Goal: Navigation & Orientation: Locate item on page

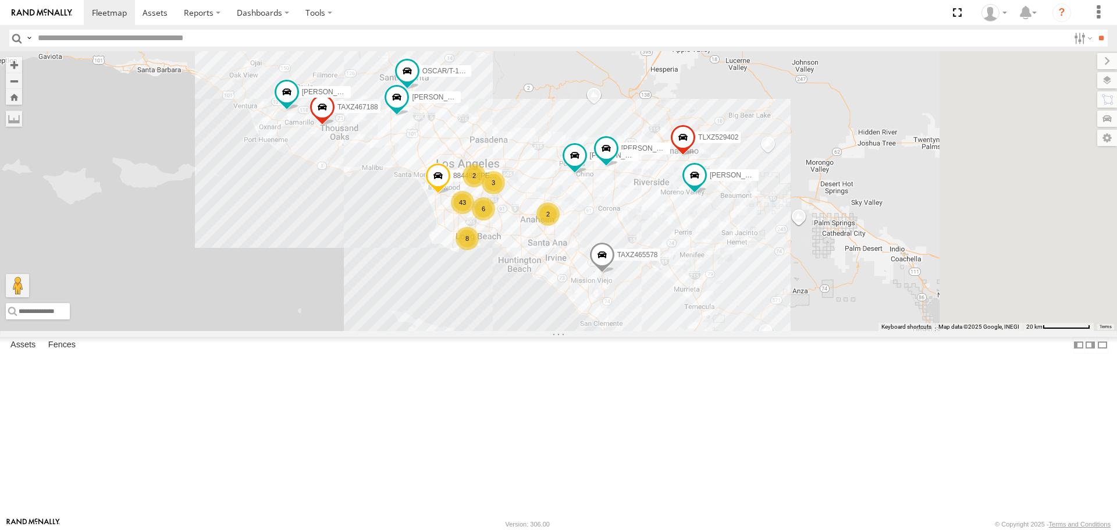
drag, startPoint x: 687, startPoint y: 309, endPoint x: 526, endPoint y: 280, distance: 163.6
click at [526, 280] on div "SAM/T-1625 TAXZ467188 TAXZ465578 LARS/272077 TLXZ529402 834274/JOY FELIPE/T-163…" at bounding box center [558, 190] width 1117 height 279
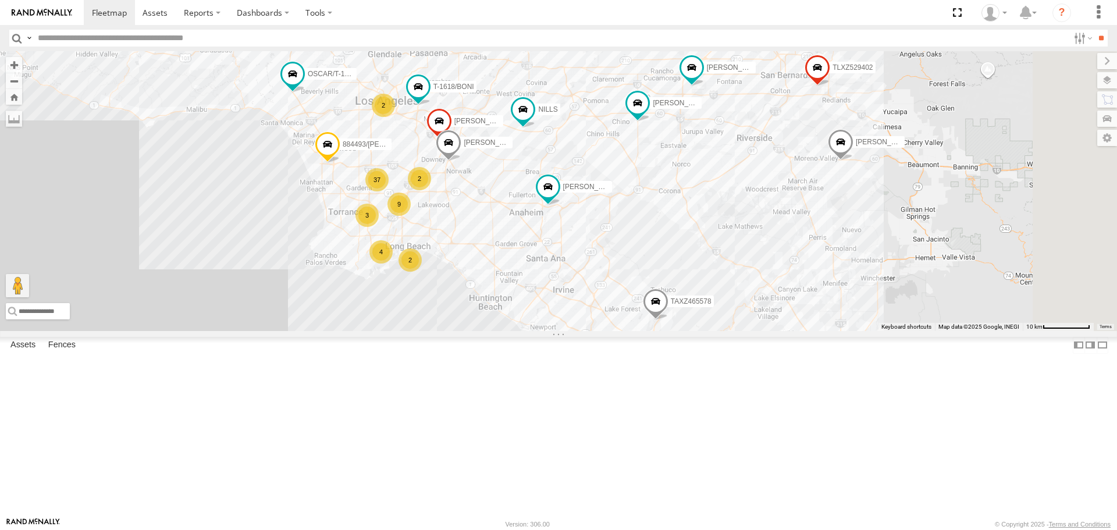
drag, startPoint x: 884, startPoint y: 236, endPoint x: 751, endPoint y: 261, distance: 134.9
click at [752, 261] on div "TAXZ467188 BRUCE/T-1698 TAXZ465578 LARS/272077 TLXZ529402 OSCAR/T-1668 NILLS GE…" at bounding box center [558, 190] width 1117 height 279
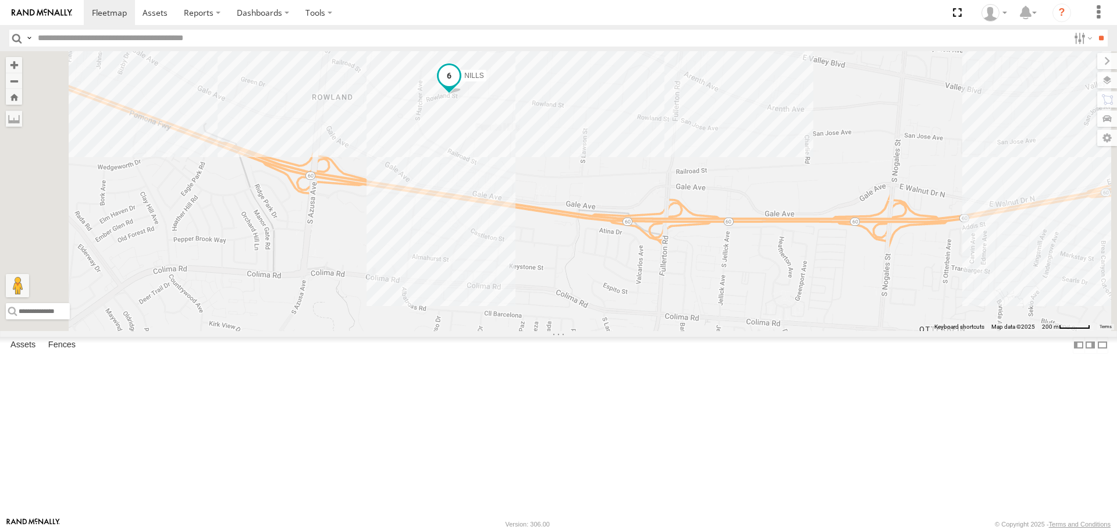
click at [459, 86] on span at bounding box center [448, 75] width 21 height 21
click at [543, 85] on div at bounding box center [449, 76] width 188 height 17
click at [465, 81] on label at bounding box center [453, 77] width 23 height 8
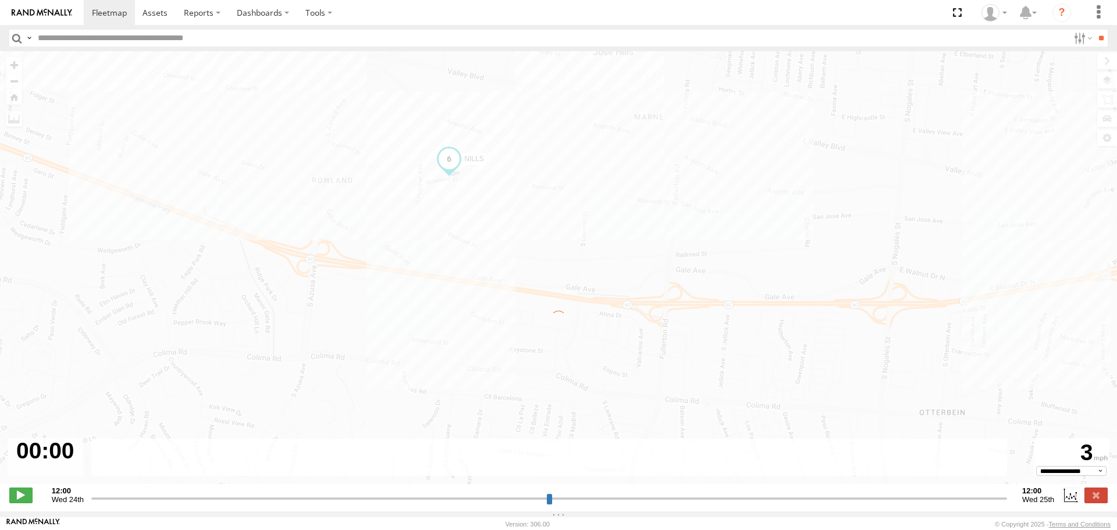
type input "**********"
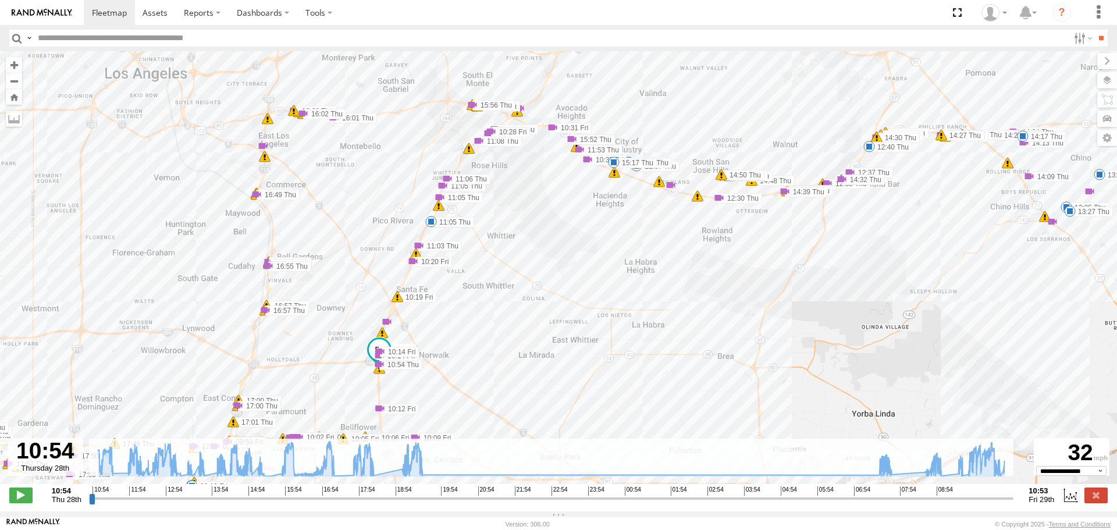
drag, startPoint x: 704, startPoint y: 234, endPoint x: 626, endPoint y: 302, distance: 103.1
click at [627, 302] on div "NILLS 11:05 Thu 11:17 Thu 12:07 Thu 12:14 Thu 12:40 Thu 13:05 Thu 13:27 Thu 13:…" at bounding box center [558, 273] width 1117 height 445
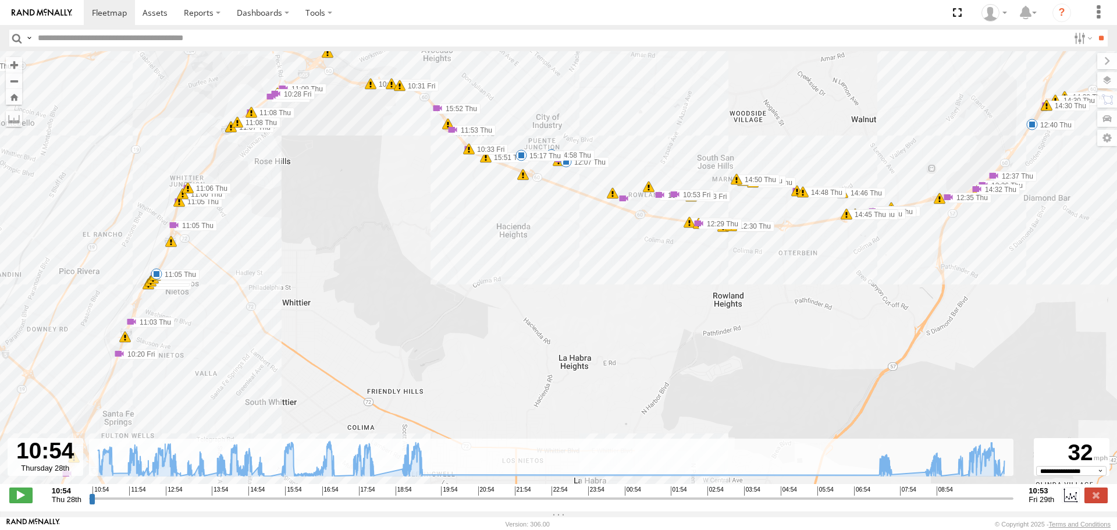
click at [180, 230] on label "11:05 Thu" at bounding box center [195, 225] width 43 height 10
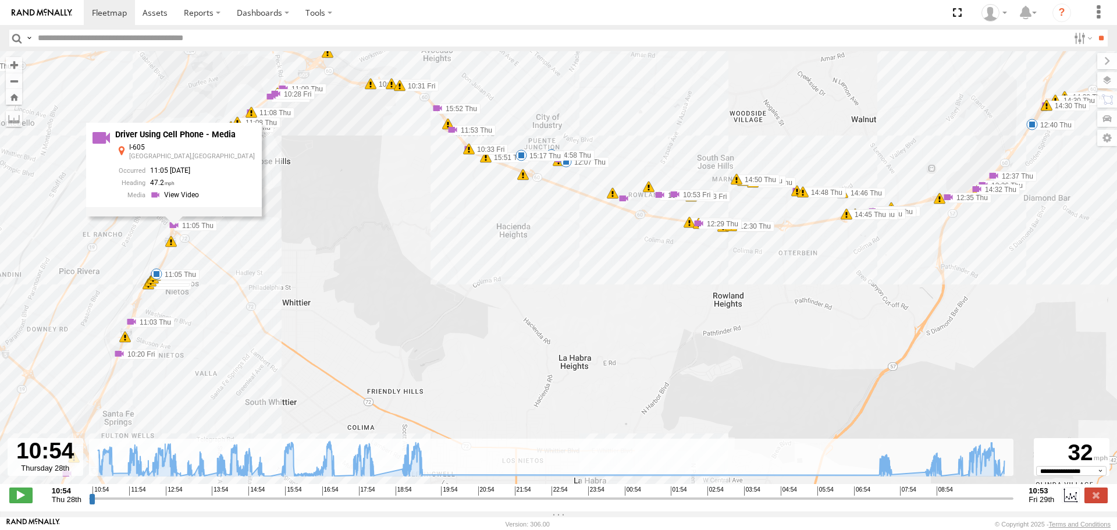
drag, startPoint x: 386, startPoint y: 234, endPoint x: 395, endPoint y: 234, distance: 9.3
click at [386, 234] on div "NILLS 11:05 Thu 11:17 Thu 12:07 Thu 12:14 Thu 12:40 Thu 13:05 Thu 13:27 Thu 13:…" at bounding box center [558, 273] width 1117 height 445
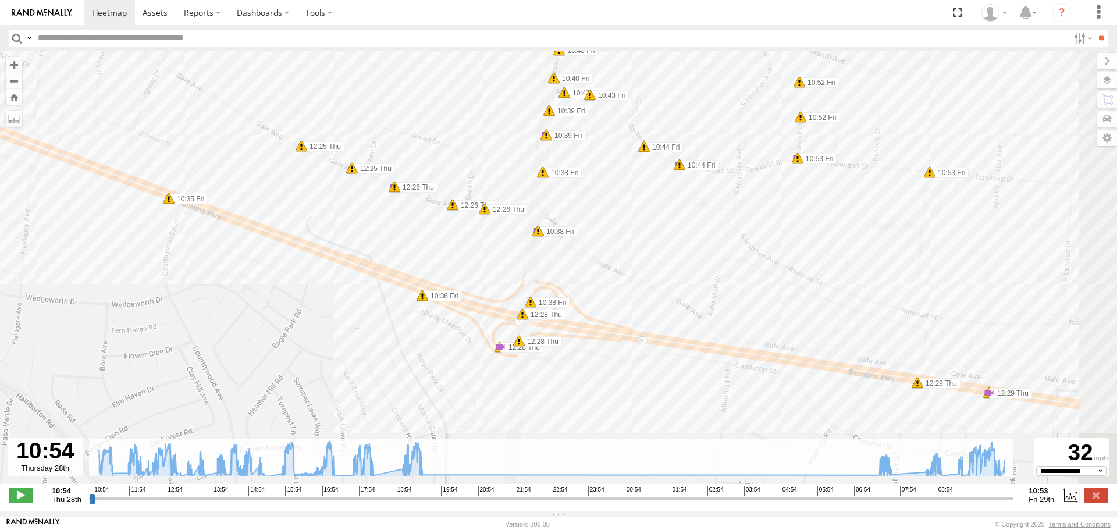
drag, startPoint x: 782, startPoint y: 198, endPoint x: 667, endPoint y: 284, distance: 143.8
click at [667, 284] on div "NILLS 11:05 Thu 11:17 Thu 12:07 Thu 12:14 Thu 12:40 Thu 13:05 Thu 13:27 Thu 13:…" at bounding box center [558, 273] width 1117 height 445
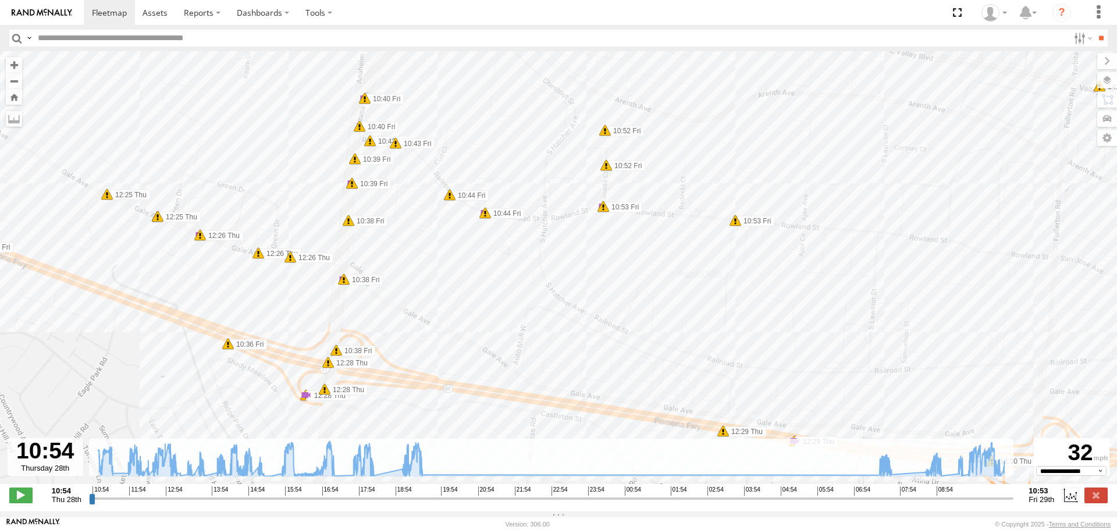
drag, startPoint x: 765, startPoint y: 192, endPoint x: 679, endPoint y: 158, distance: 93.4
click at [679, 158] on div "NILLS 11:05 Thu 11:17 Thu 12:07 Thu 12:14 Thu 12:40 Thu 13:05 Thu 13:27 Thu 13:…" at bounding box center [558, 273] width 1117 height 445
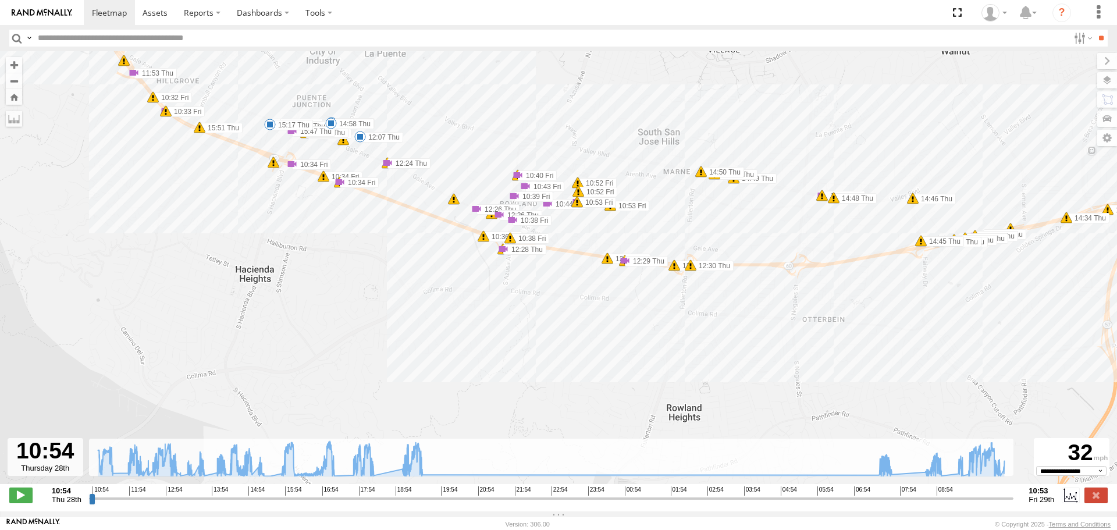
click at [68, 13] on img at bounding box center [42, 13] width 60 height 8
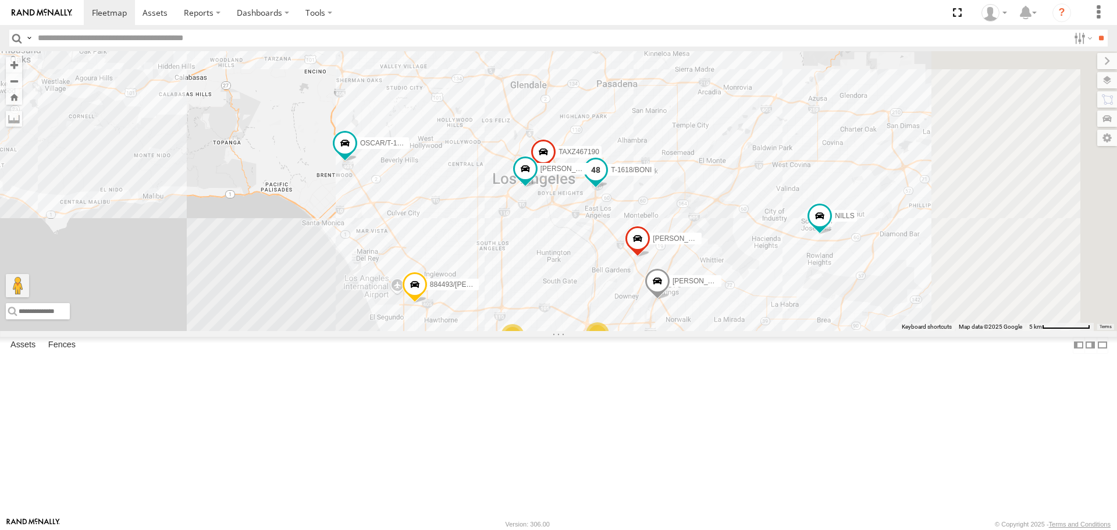
click at [732, 263] on div "TAXZ467188 BRUCE/T-1698 TAXZ465578 LARS/272077 TLXZ529402 OSCAR/T-1668 NILLS GE…" at bounding box center [558, 190] width 1117 height 279
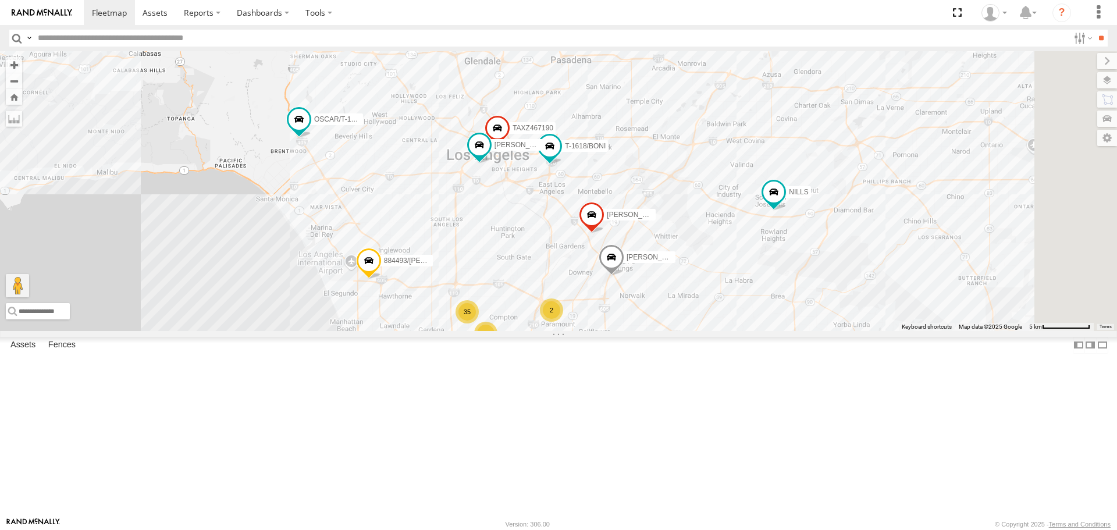
drag, startPoint x: 877, startPoint y: 344, endPoint x: 828, endPoint y: 319, distance: 54.9
click at [828, 319] on div "TAXZ467188 BRUCE/T-1698 TAXZ465578 LARS/272077 TLXZ529402 OSCAR/T-1668 NILLS GE…" at bounding box center [558, 190] width 1117 height 279
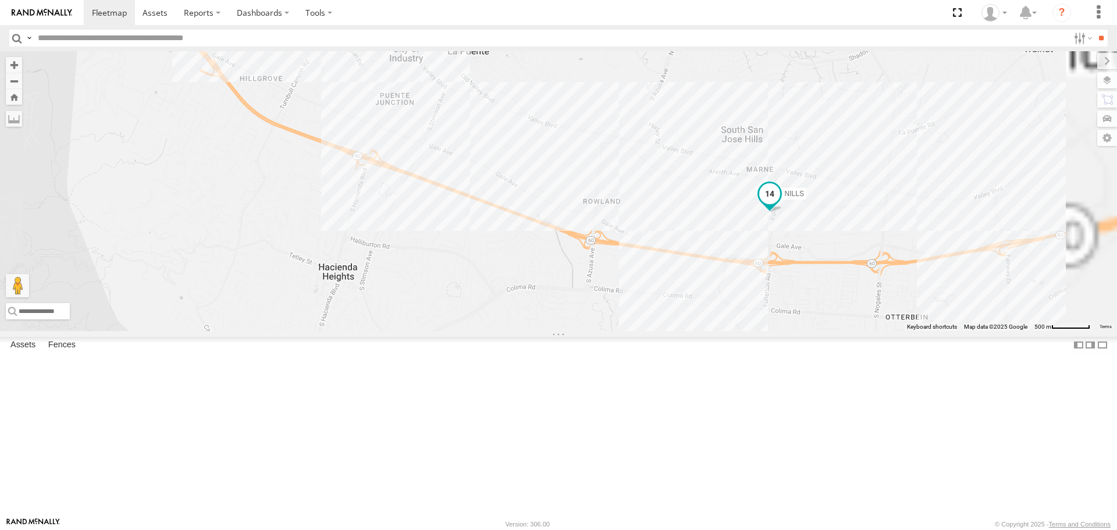
click at [780, 205] on span at bounding box center [769, 194] width 21 height 21
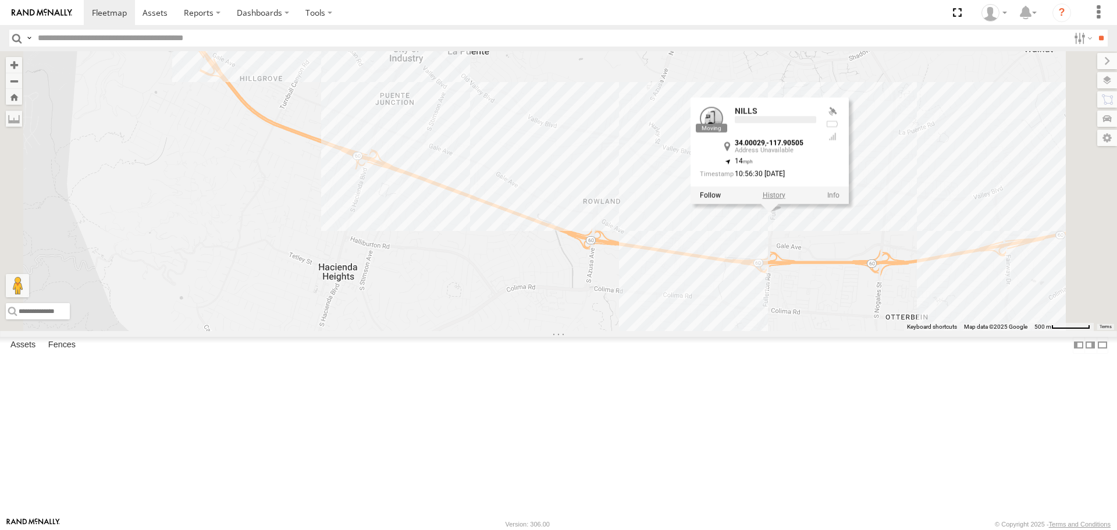
click at [785, 199] on label at bounding box center [773, 195] width 23 height 8
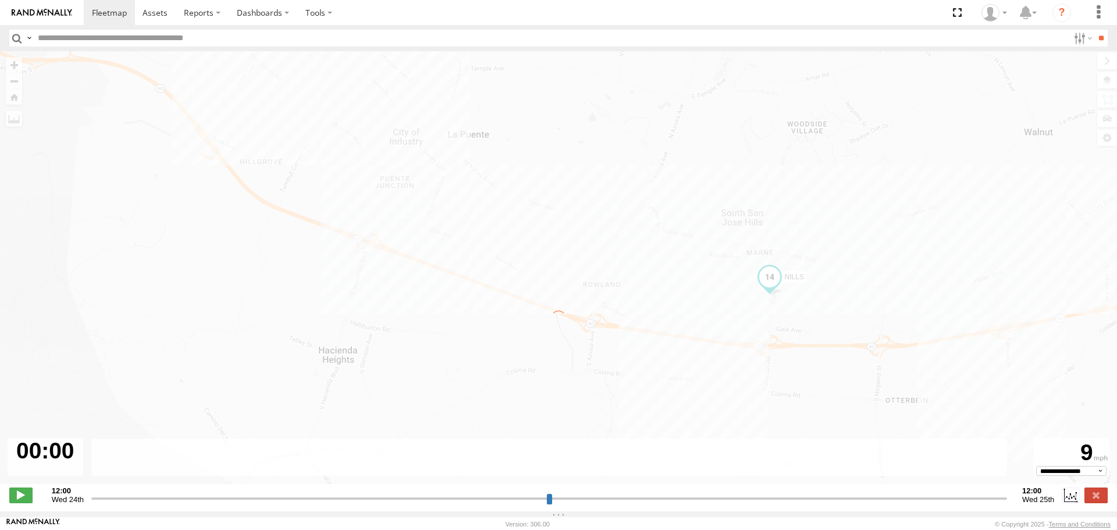
type input "**********"
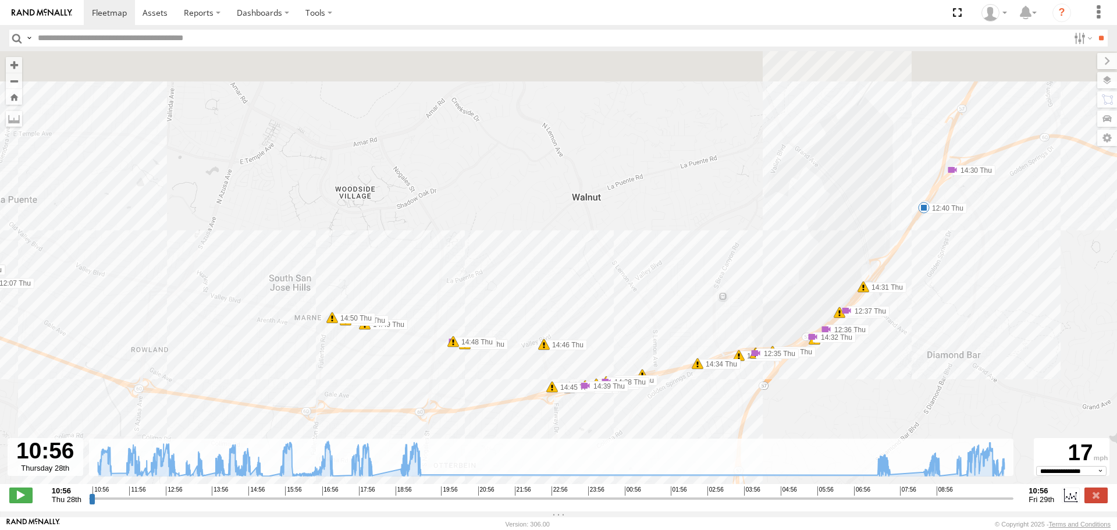
drag, startPoint x: 427, startPoint y: 158, endPoint x: 783, endPoint y: 344, distance: 401.1
click at [783, 344] on div "NILLS 11:05 Thu 11:17 Thu 12:07 Thu 12:14 Thu 12:40 Thu 13:05 Thu 13:27 Thu 13:…" at bounding box center [558, 273] width 1117 height 445
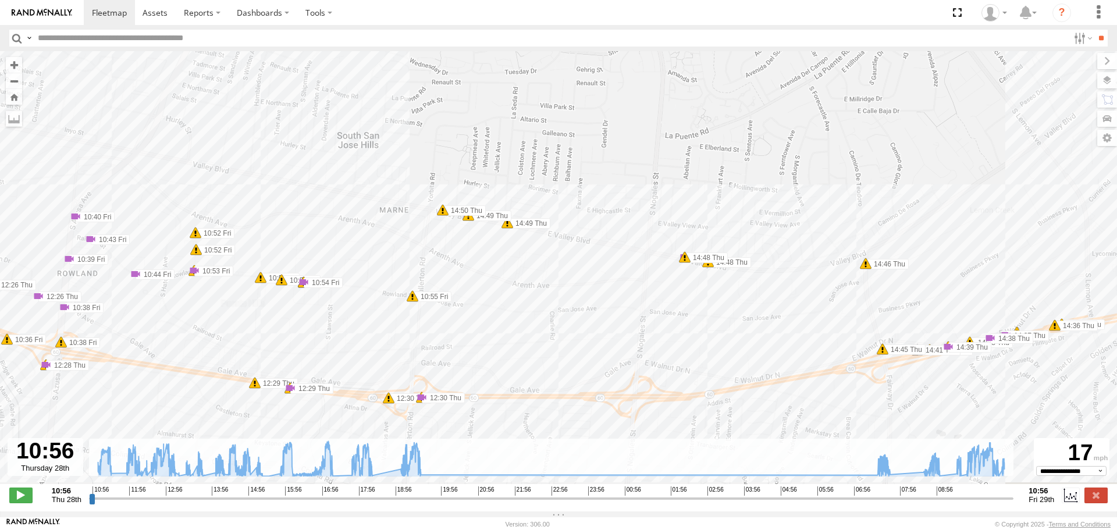
drag, startPoint x: 376, startPoint y: 345, endPoint x: 551, endPoint y: 272, distance: 190.0
click at [551, 272] on div "NILLS 11:05 Thu 11:17 Thu 12:07 Thu 12:14 Thu 12:40 Thu 13:05 Thu 13:27 Thu 13:…" at bounding box center [558, 273] width 1117 height 445
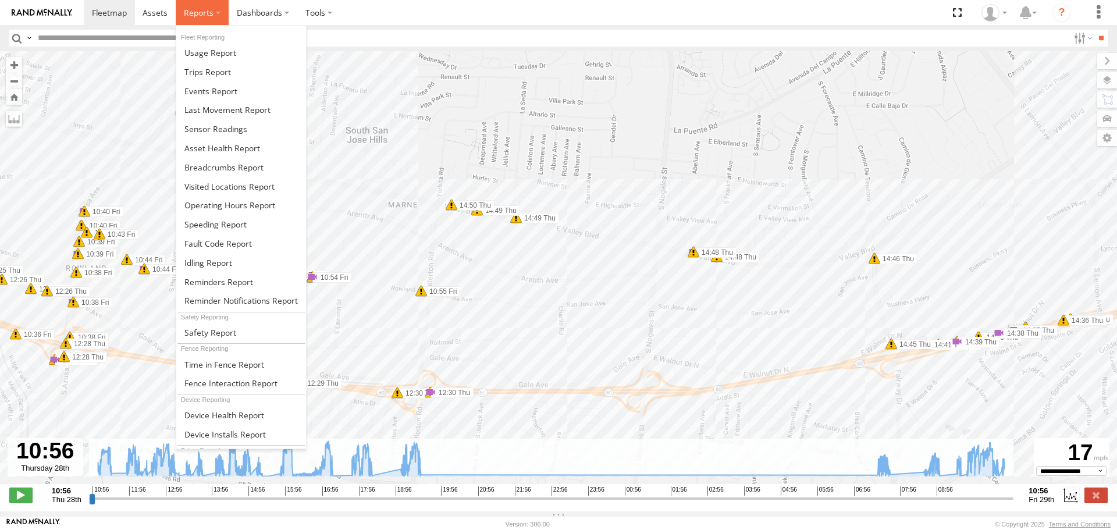
click at [194, 5] on label at bounding box center [202, 12] width 53 height 25
click at [230, 171] on span at bounding box center [223, 167] width 79 height 11
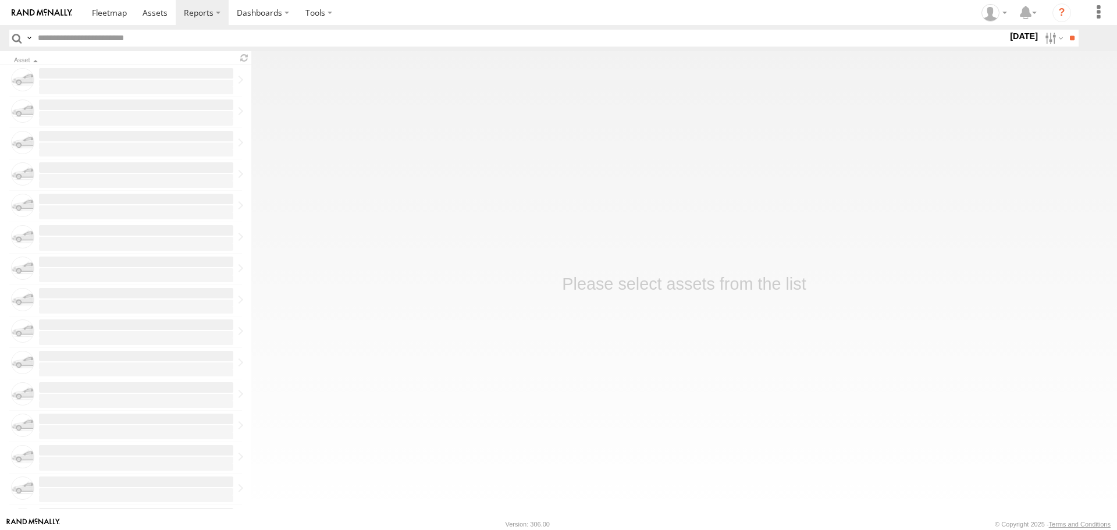
click at [116, 36] on input "text" at bounding box center [520, 38] width 974 height 17
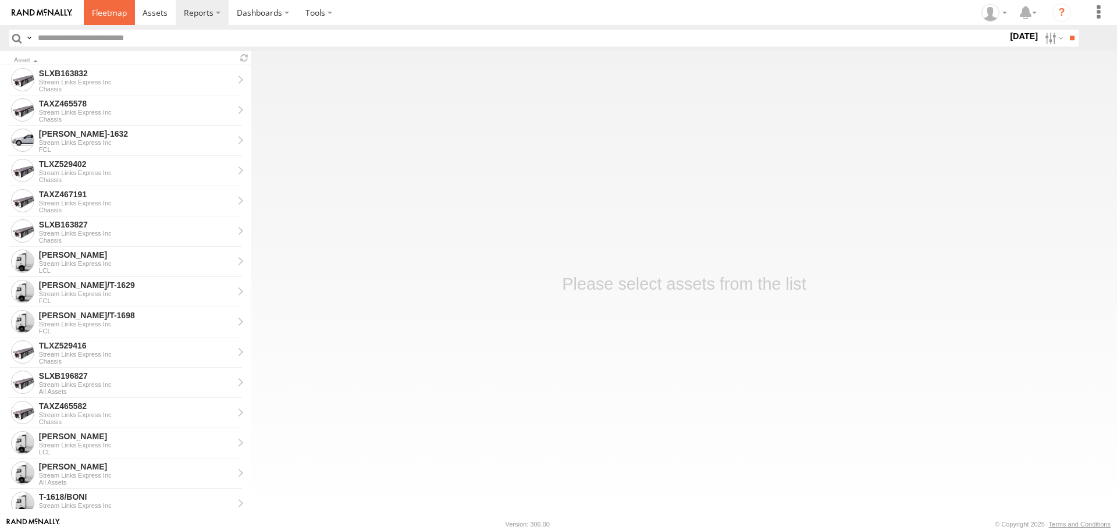
click at [118, 6] on link at bounding box center [109, 12] width 51 height 25
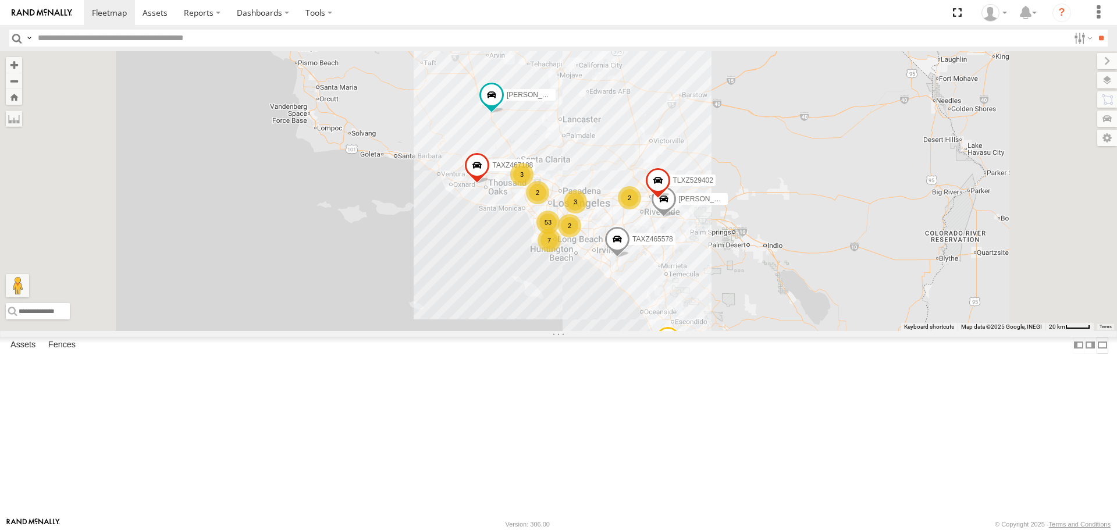
click at [1096, 354] on label at bounding box center [1102, 345] width 12 height 17
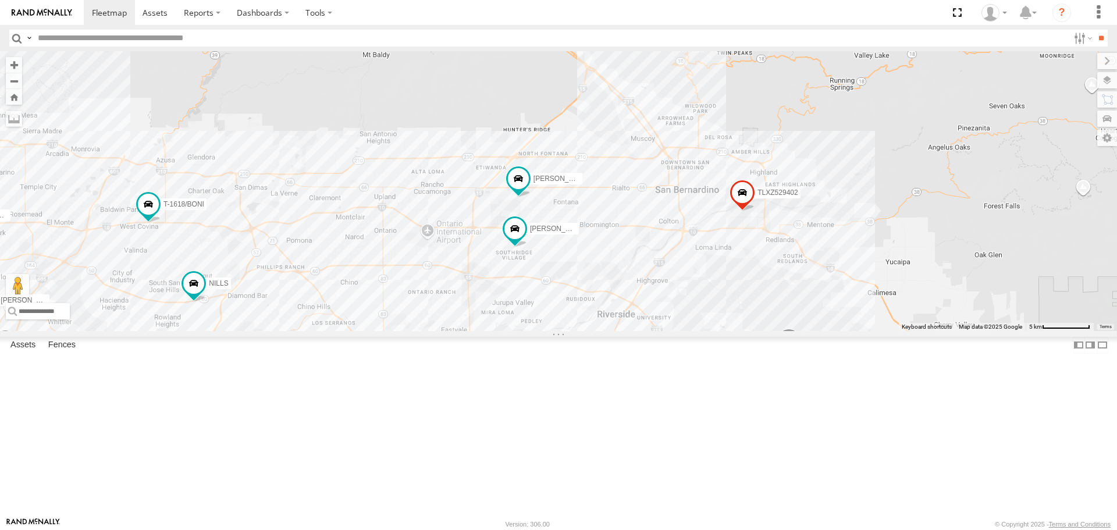
drag, startPoint x: 375, startPoint y: 274, endPoint x: 561, endPoint y: 97, distance: 256.7
click at [560, 103] on div "TAXZ467188 TAXZ465578 LARS/272077 TLXZ529402 834274/JOY DWAYNE/T-1622 FELIPE/T-…" at bounding box center [558, 190] width 1117 height 279
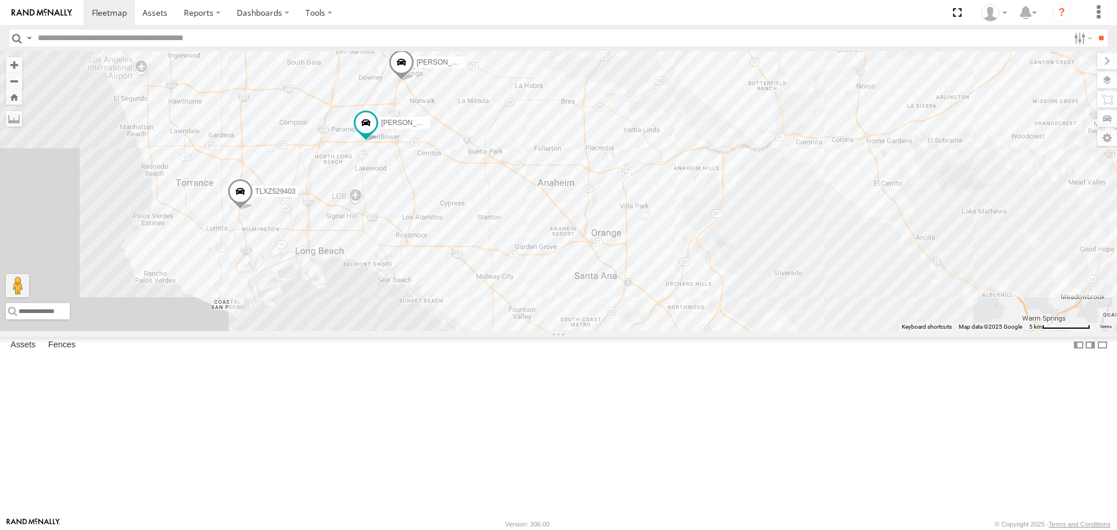
drag, startPoint x: 268, startPoint y: 175, endPoint x: 376, endPoint y: 201, distance: 111.1
click at [376, 201] on div "TAXZ467188 TAXZ465578 LARS/272077 TLXZ529402 834274/JOY DWAYNE/T-1622 FELIPE/T-…" at bounding box center [558, 190] width 1117 height 279
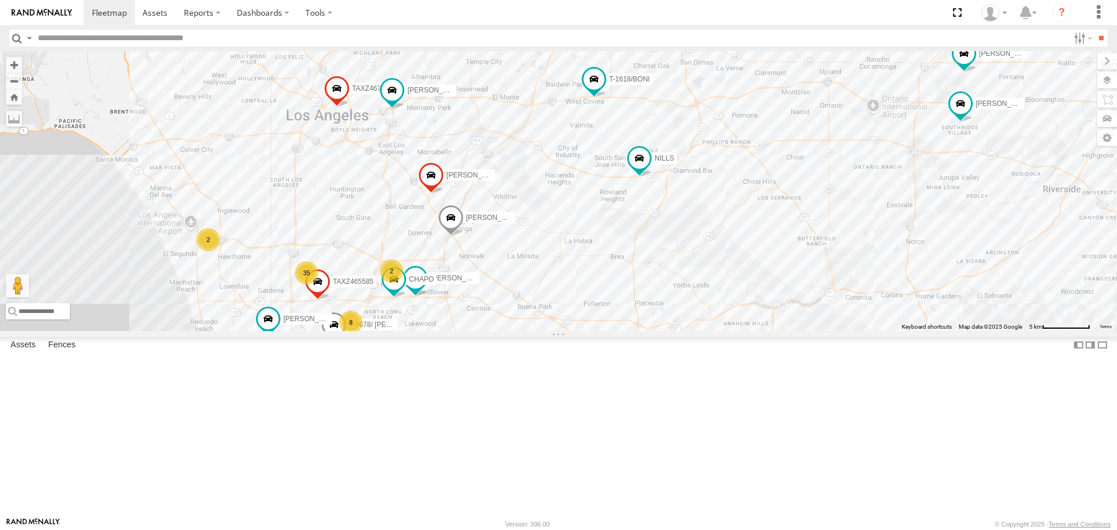
drag, startPoint x: 258, startPoint y: 198, endPoint x: 262, endPoint y: 275, distance: 76.9
click at [270, 301] on div "TAXZ467188 TAXZ465578 LARS/272077 TLXZ529402 834274/JOY DWAYNE/T-1622 FELIPE/T-…" at bounding box center [558, 190] width 1117 height 279
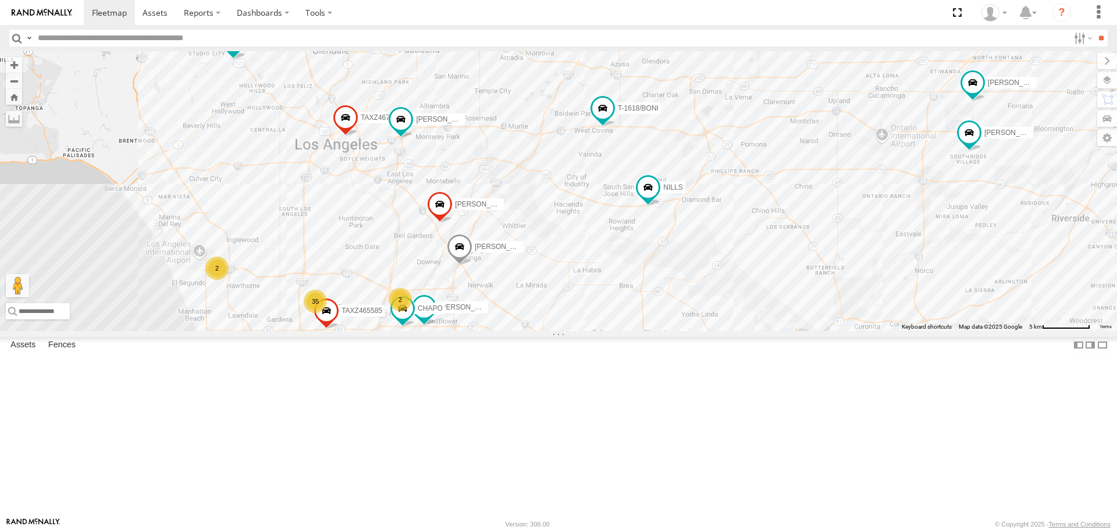
drag, startPoint x: 233, startPoint y: 209, endPoint x: 284, endPoint y: 295, distance: 100.9
click at [284, 297] on div "TAXZ467188 TAXZ465578 LARS/272077 TLXZ529402 834274/JOY DWAYNE/T-1622 FELIPE/T-…" at bounding box center [558, 190] width 1117 height 279
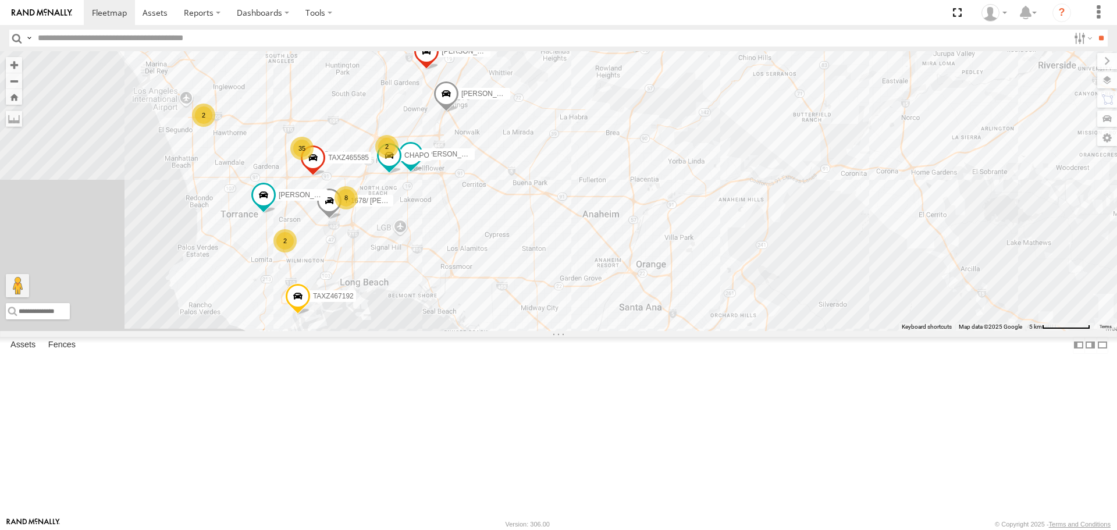
drag, startPoint x: 398, startPoint y: 309, endPoint x: 395, endPoint y: 164, distance: 144.8
click at [395, 164] on div "TAXZ467188 TAXZ465578 LARS/272077 TLXZ529402 834274/JOY DWAYNE/T-1622 FELIPE/T-…" at bounding box center [558, 190] width 1117 height 279
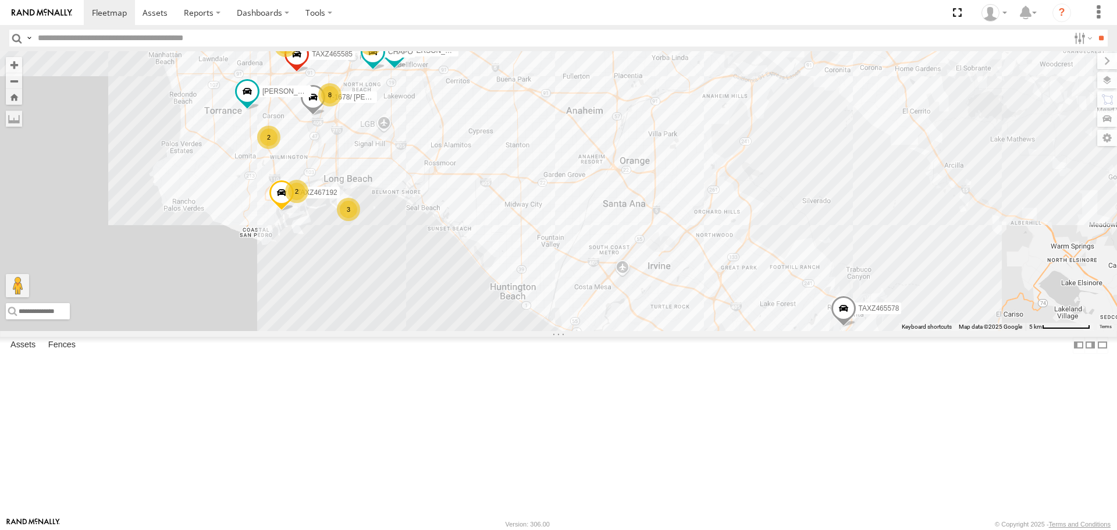
drag, startPoint x: 437, startPoint y: 240, endPoint x: 422, endPoint y: 137, distance: 103.5
click at [422, 137] on div "TAXZ467188 TAXZ465578 LARS/272077 TLXZ529402 834274/JOY DWAYNE/T-1622 FELIPE/T-…" at bounding box center [558, 190] width 1117 height 279
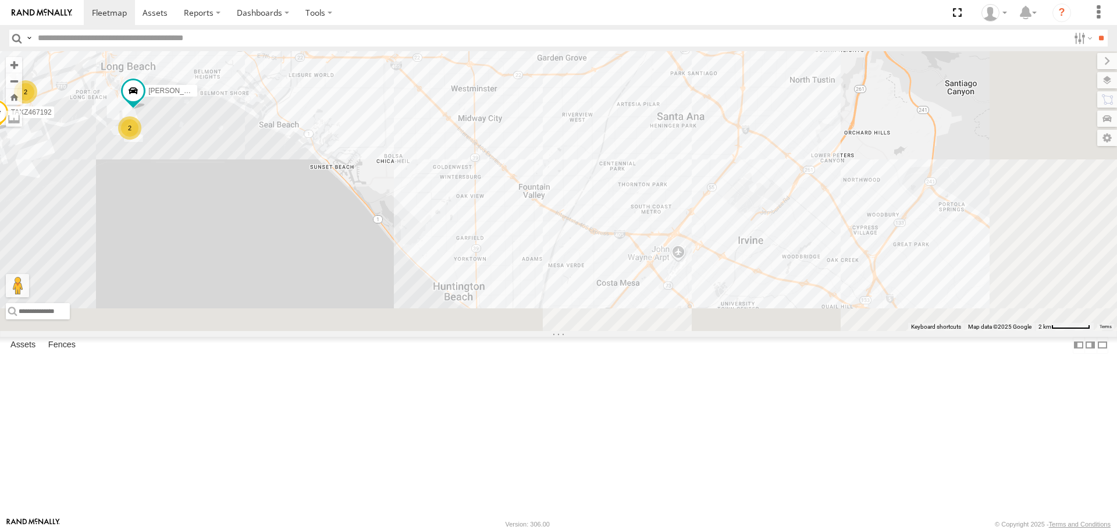
drag, startPoint x: 807, startPoint y: 300, endPoint x: 433, endPoint y: -22, distance: 493.6
click at [433, 0] on html at bounding box center [558, 265] width 1117 height 530
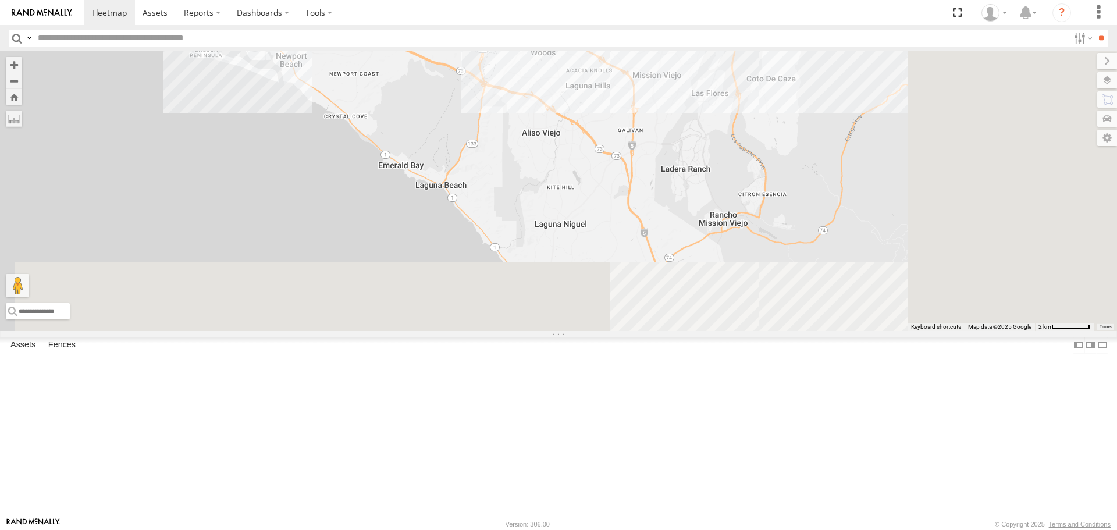
drag, startPoint x: 686, startPoint y: 188, endPoint x: 434, endPoint y: -31, distance: 333.9
click at [434, 0] on html at bounding box center [558, 265] width 1117 height 530
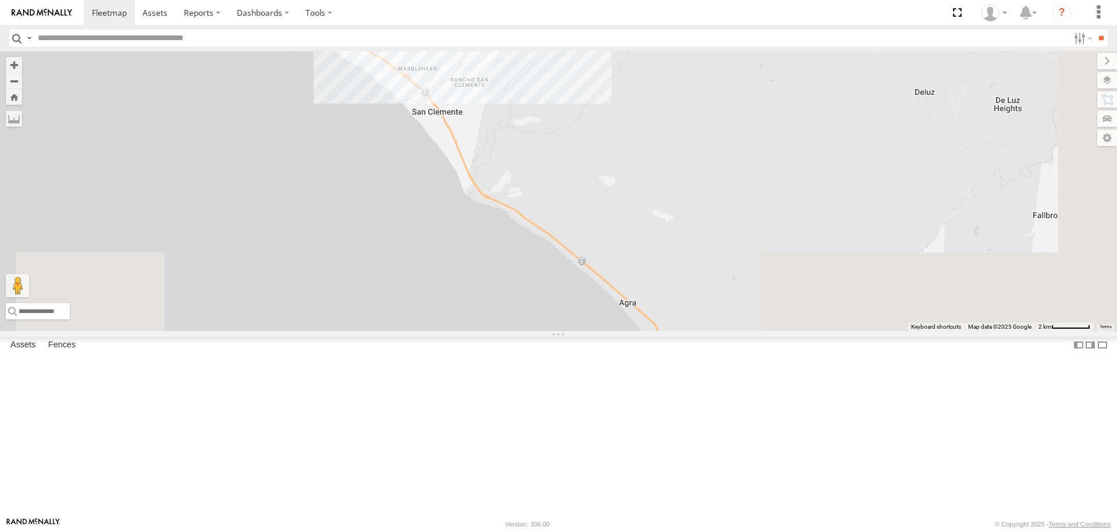
drag, startPoint x: 592, startPoint y: 72, endPoint x: 537, endPoint y: 15, distance: 79.0
click at [537, 15] on body at bounding box center [558, 265] width 1117 height 530
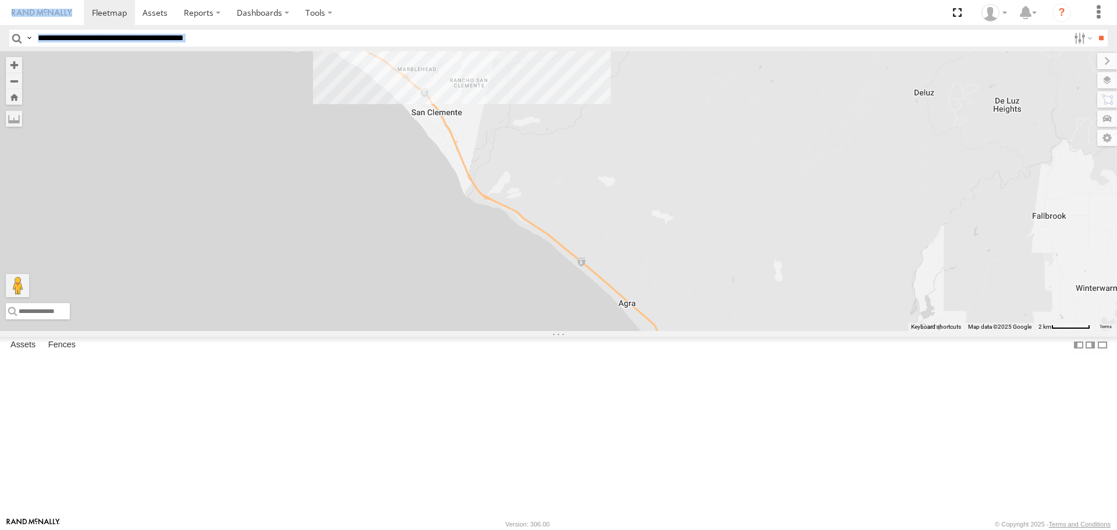
drag, startPoint x: 579, startPoint y: 156, endPoint x: 668, endPoint y: 337, distance: 201.3
click at [666, 345] on body at bounding box center [558, 265] width 1117 height 530
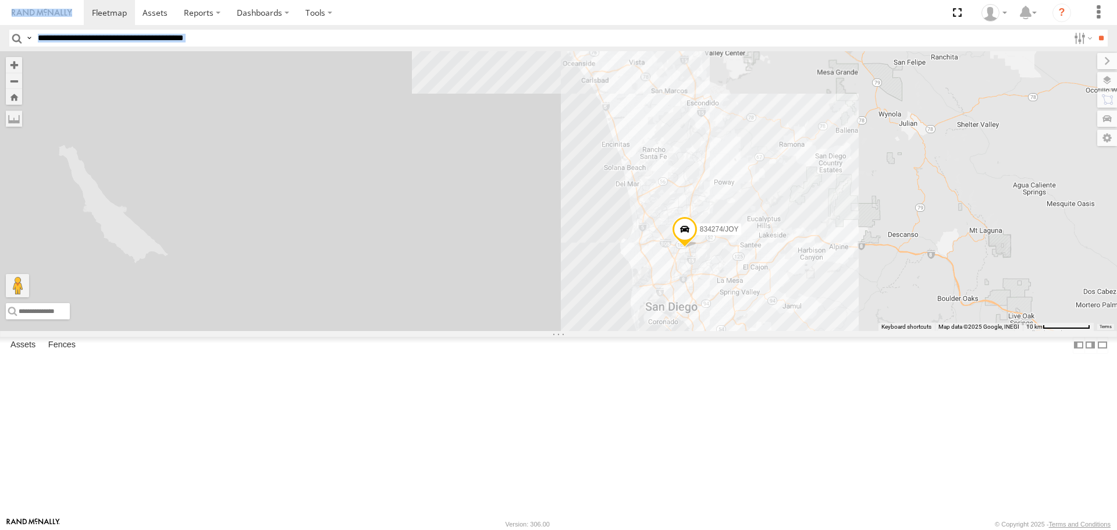
drag, startPoint x: 733, startPoint y: 269, endPoint x: 627, endPoint y: 112, distance: 189.7
click at [627, 112] on div "TAXZ467188 TAXZ465578 LARS/272077 TLXZ529402 834274/JOY DWAYNE/T-1622 FELIPE/T-…" at bounding box center [558, 190] width 1117 height 279
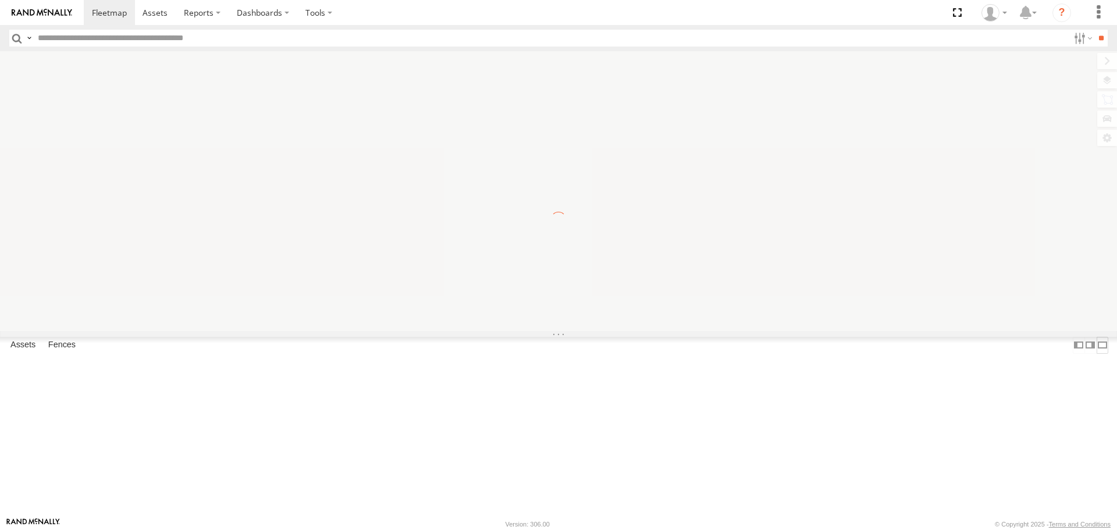
click at [1096, 354] on label at bounding box center [1102, 345] width 12 height 17
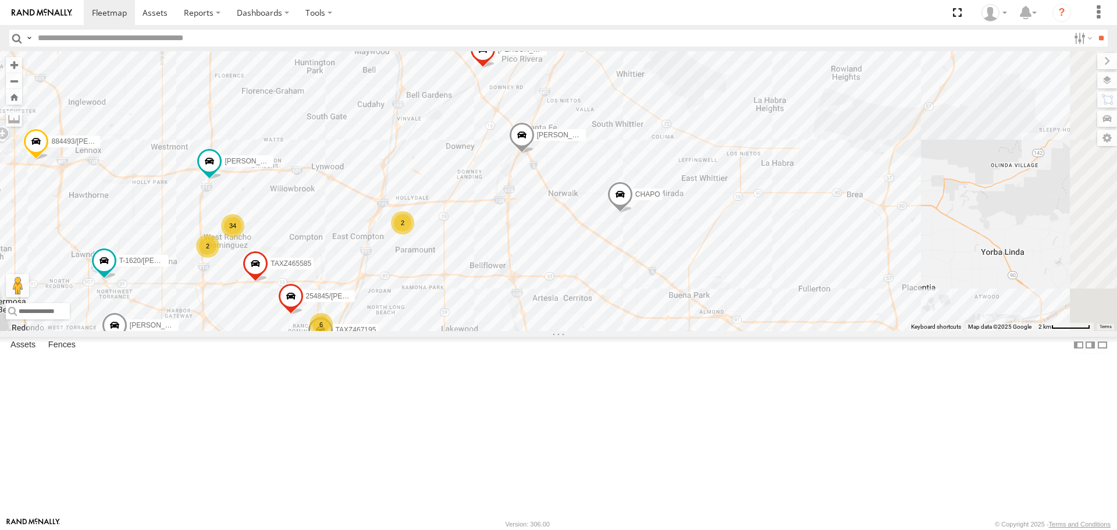
drag, startPoint x: 501, startPoint y: 294, endPoint x: 383, endPoint y: 238, distance: 130.8
click at [383, 238] on div "[PERSON_NAME]/T-1625 TAXZ467188 [PERSON_NAME] TAXZ465578 [PERSON_NAME]/272077 T…" at bounding box center [558, 190] width 1117 height 279
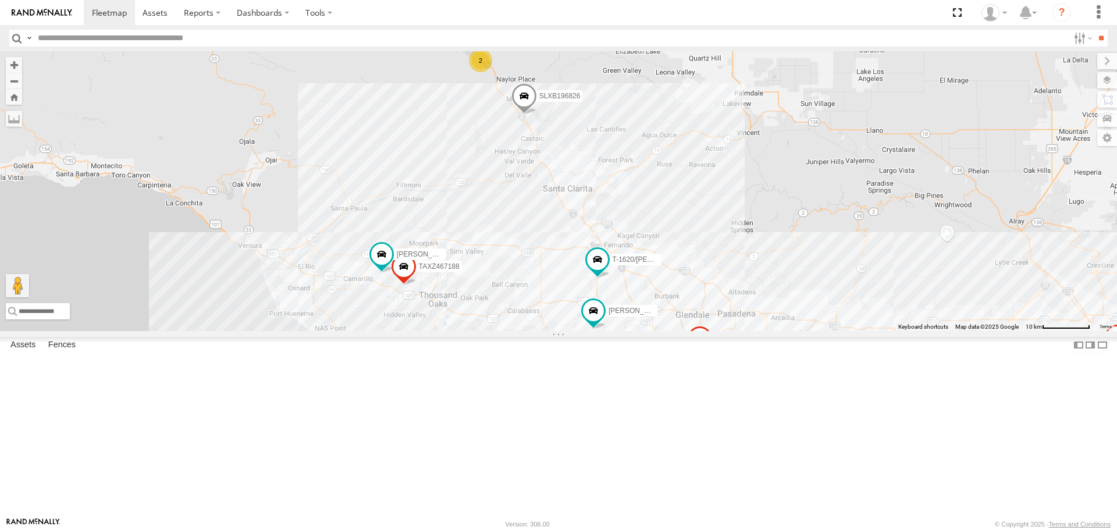
drag, startPoint x: 573, startPoint y: 375, endPoint x: 487, endPoint y: 220, distance: 176.7
click at [487, 220] on div "[PERSON_NAME] 377214/[PERSON_NAME] [PERSON_NAME] T-1618/BONI SLXB196826 TAXZ465…" at bounding box center [558, 190] width 1117 height 279
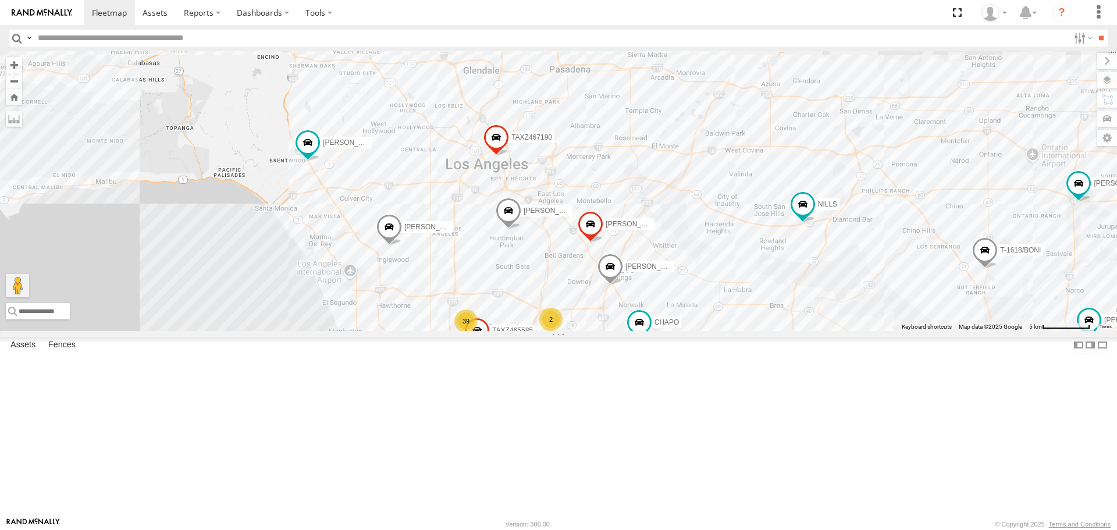
drag, startPoint x: 575, startPoint y: 276, endPoint x: 618, endPoint y: 178, distance: 107.3
click at [618, 178] on div "884493/[PERSON_NAME] 377214/[PERSON_NAME]-1620/[PERSON_NAME] [PERSON_NAME]/T-16…" at bounding box center [558, 190] width 1117 height 279
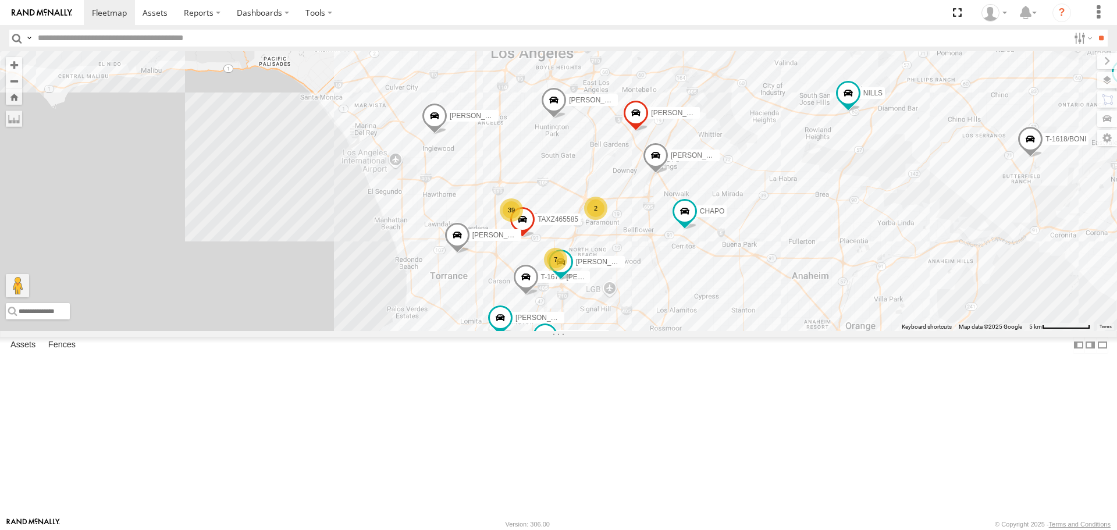
drag, startPoint x: 568, startPoint y: 318, endPoint x: 593, endPoint y: 231, distance: 89.8
click at [593, 231] on div "884493/[PERSON_NAME] 377214/[PERSON_NAME] T-1620/[PERSON_NAME] [PERSON_NAME]/T-…" at bounding box center [558, 190] width 1117 height 279
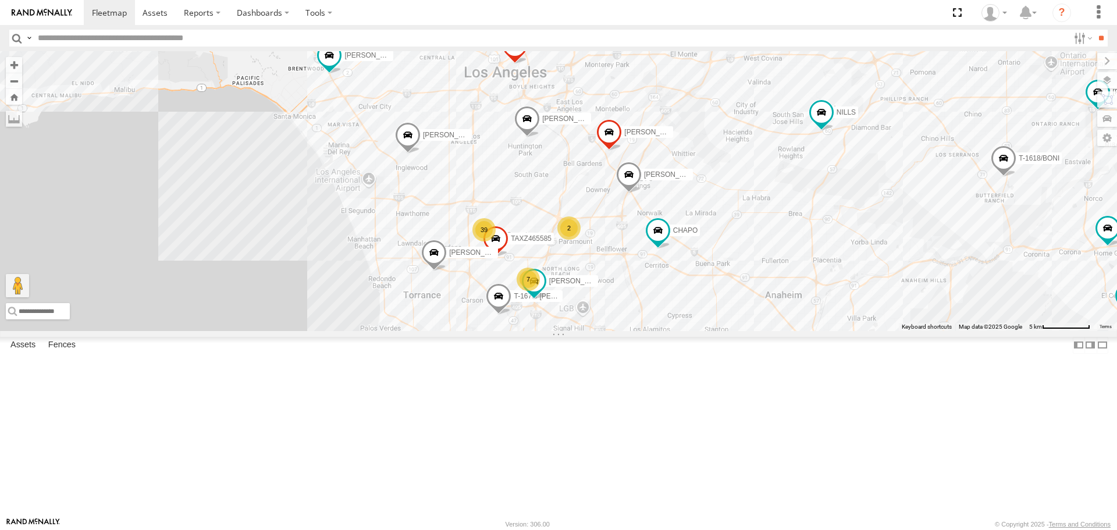
drag, startPoint x: 598, startPoint y: 214, endPoint x: 500, endPoint y: 351, distance: 169.1
click at [500, 258] on span at bounding box center [496, 241] width 26 height 31
